Goal: Find specific page/section: Find specific page/section

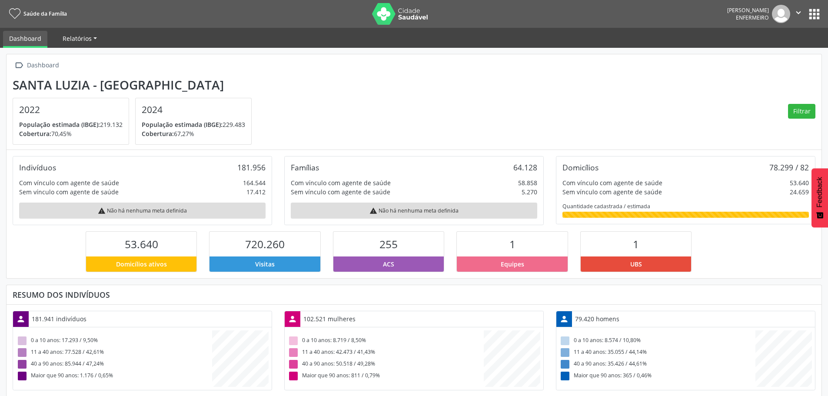
click at [96, 36] on link "Relatórios" at bounding box center [80, 38] width 47 height 15
click at [82, 36] on span "Relatórios" at bounding box center [77, 38] width 29 height 8
click at [813, 13] on button "apps" at bounding box center [814, 14] width 15 height 15
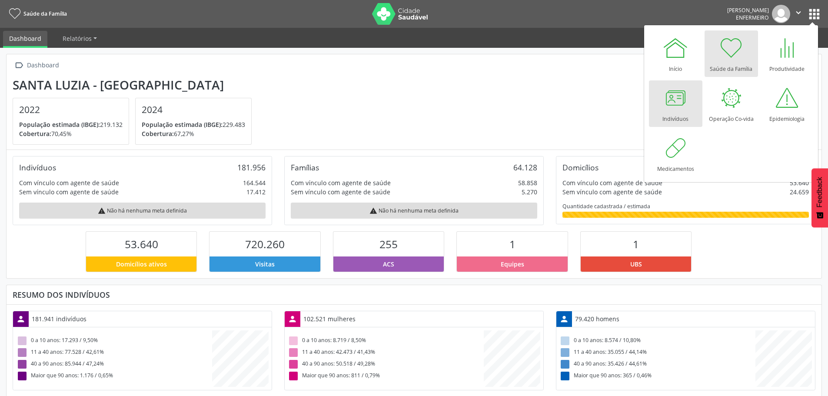
click at [679, 110] on div at bounding box center [676, 98] width 26 height 26
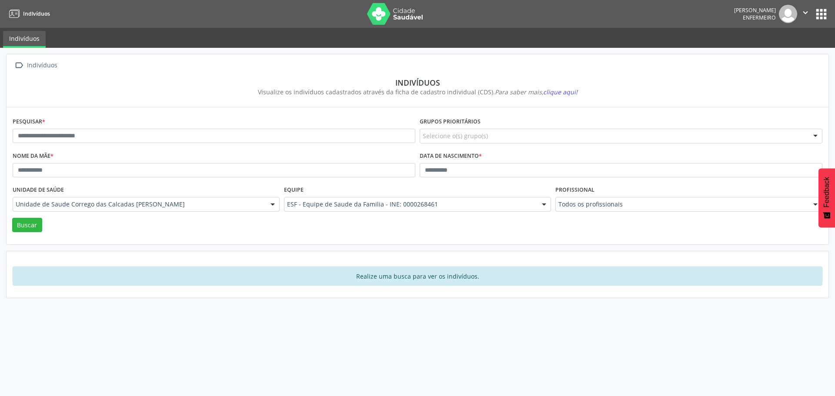
click at [818, 13] on button "apps" at bounding box center [821, 14] width 15 height 15
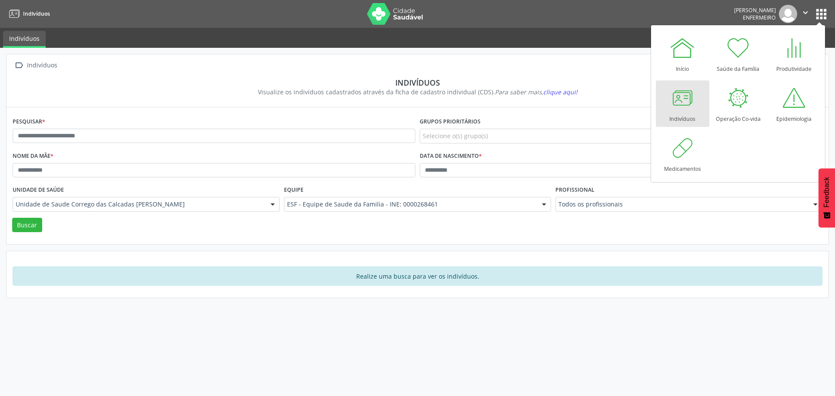
click at [678, 95] on div at bounding box center [682, 98] width 26 height 26
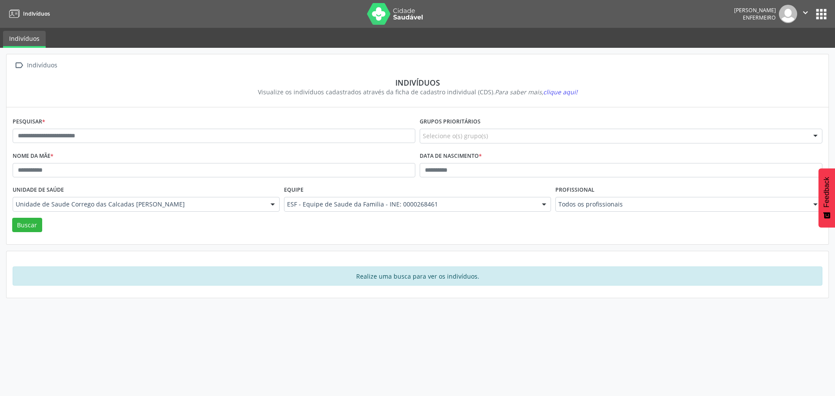
click at [275, 204] on div at bounding box center [272, 204] width 13 height 15
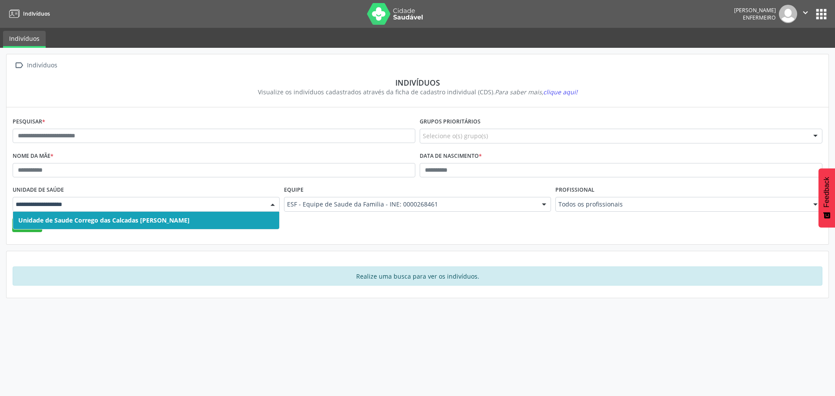
click at [814, 202] on div at bounding box center [815, 204] width 13 height 15
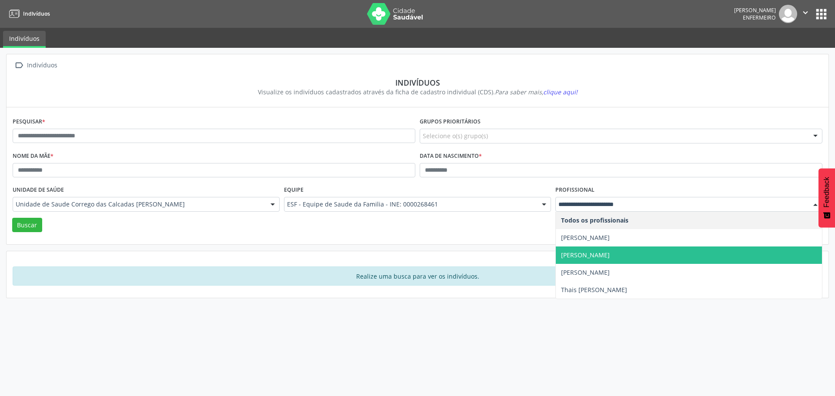
click at [610, 253] on span "[PERSON_NAME]" at bounding box center [585, 255] width 49 height 8
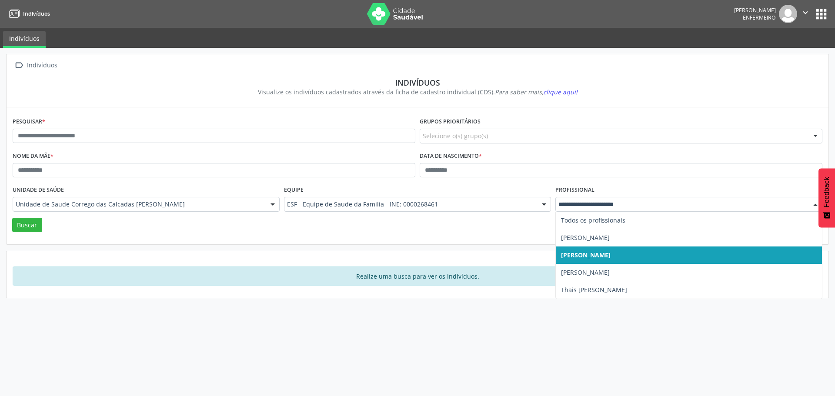
click at [813, 204] on div at bounding box center [815, 204] width 13 height 15
click at [673, 257] on span "[PERSON_NAME]" at bounding box center [689, 255] width 266 height 17
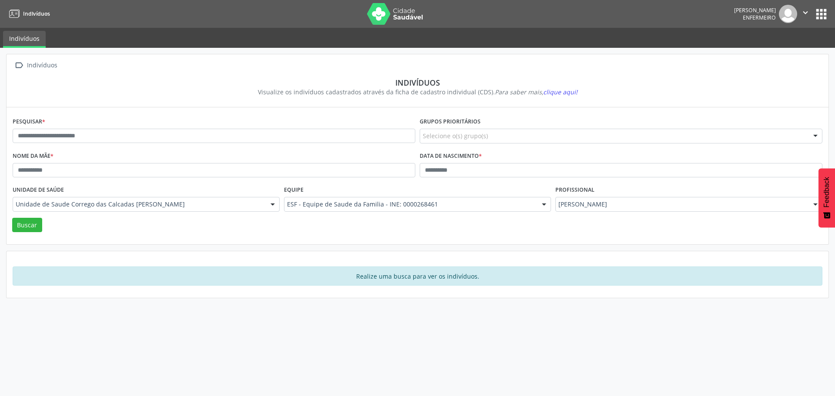
click at [673, 257] on div " Indivíduos Indivíduos Visualize os indivíduos cadastrados através da ficha de…" at bounding box center [417, 176] width 823 height 244
click at [31, 224] on button "Buscar" at bounding box center [27, 225] width 30 height 15
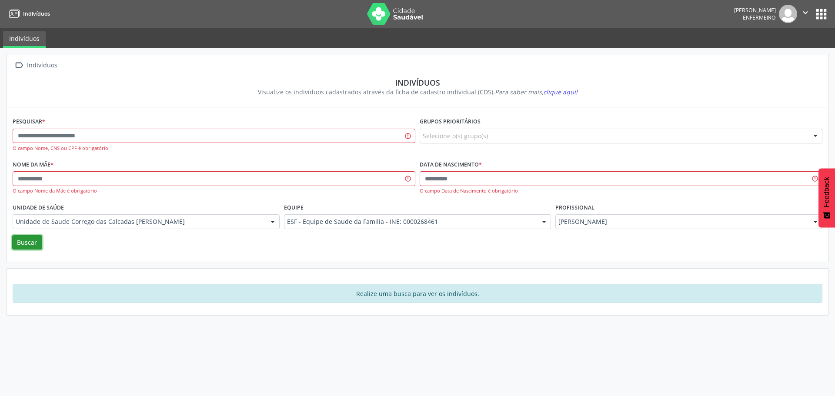
click at [807, 10] on icon "" at bounding box center [806, 13] width 10 height 10
click at [824, 14] on button "apps" at bounding box center [821, 14] width 15 height 15
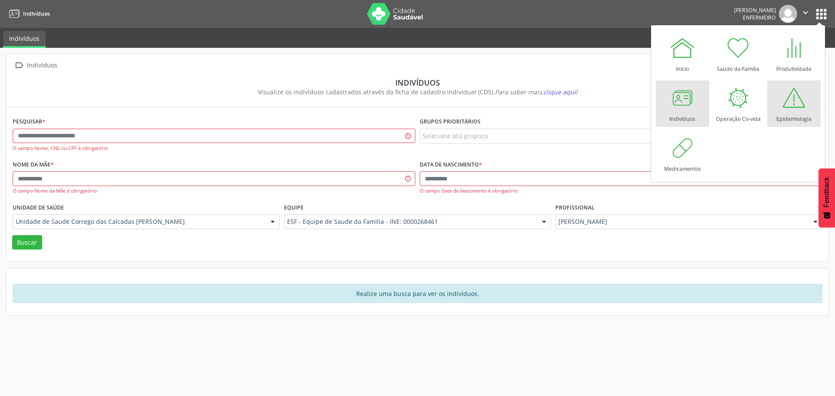
click at [793, 104] on div at bounding box center [794, 98] width 26 height 26
